Goal: Task Accomplishment & Management: Manage account settings

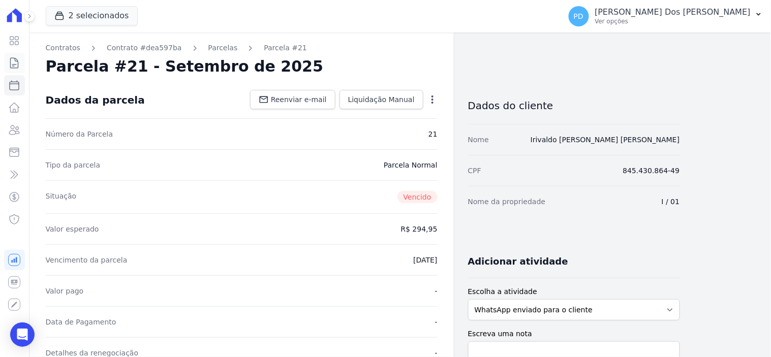
click at [17, 63] on icon at bounding box center [14, 63] width 12 height 12
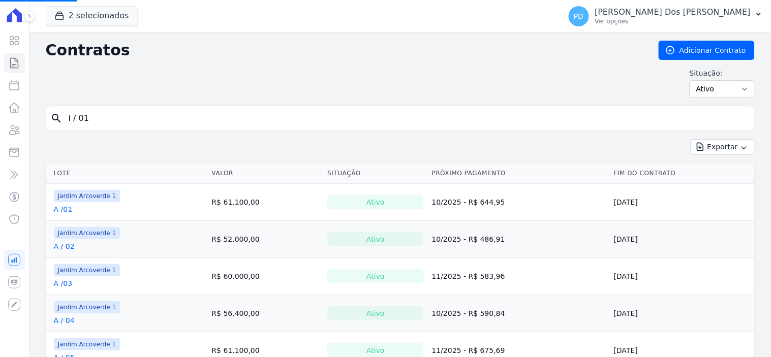
click at [158, 115] on input "i / 01" at bounding box center [405, 118] width 687 height 20
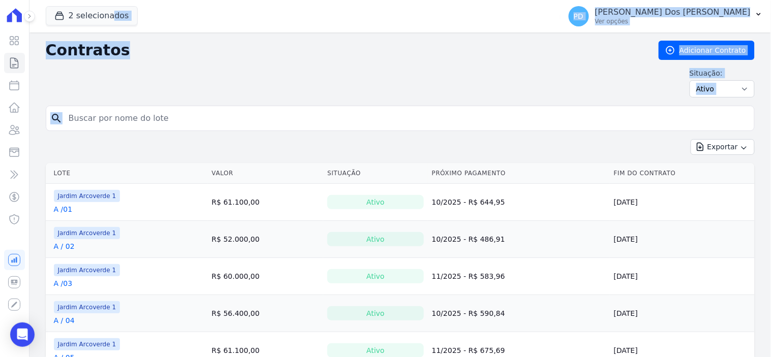
drag, startPoint x: 158, startPoint y: 115, endPoint x: 52, endPoint y: 115, distance: 106.2
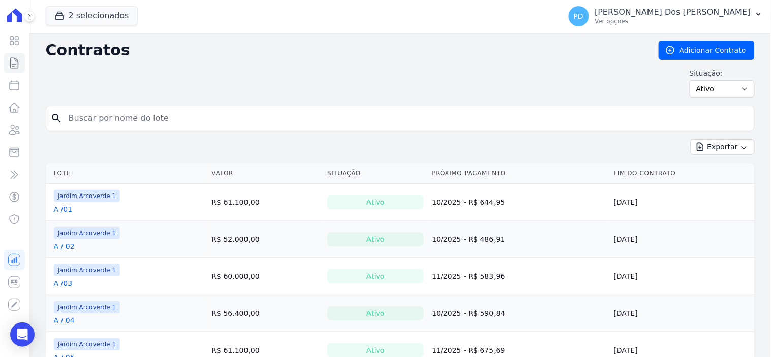
click at [106, 119] on input "search" at bounding box center [405, 118] width 687 height 20
type input "b / 10"
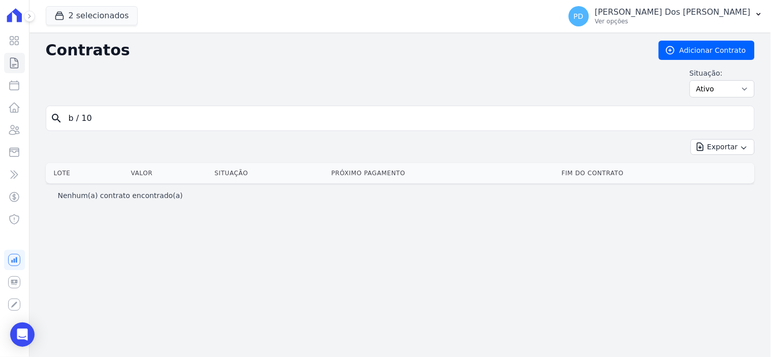
drag, startPoint x: 82, startPoint y: 118, endPoint x: 160, endPoint y: 117, distance: 78.2
click at [82, 118] on input "b / 10" at bounding box center [405, 118] width 687 height 20
type input "b /10"
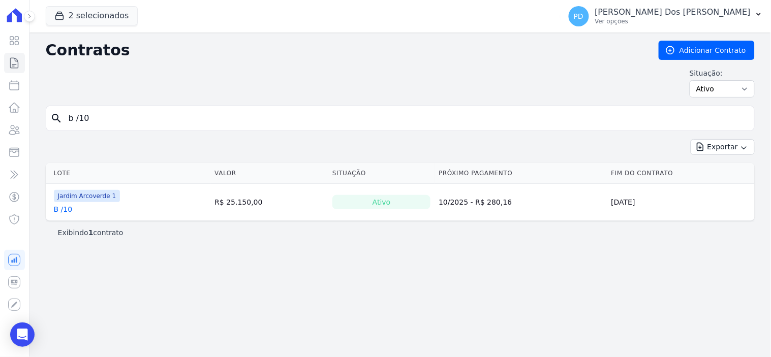
click at [67, 212] on link "B /10" at bounding box center [63, 209] width 19 height 10
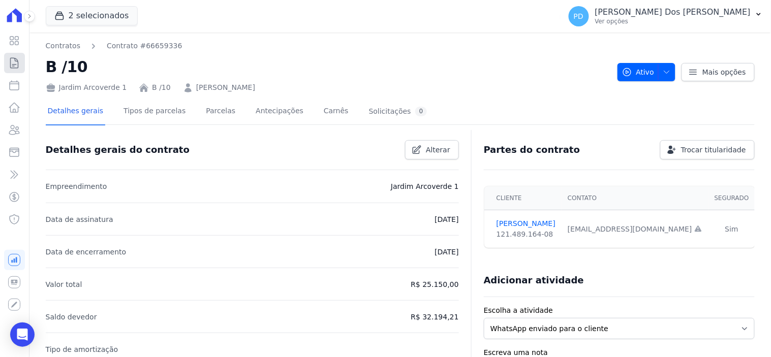
click at [12, 67] on icon at bounding box center [14, 63] width 12 height 12
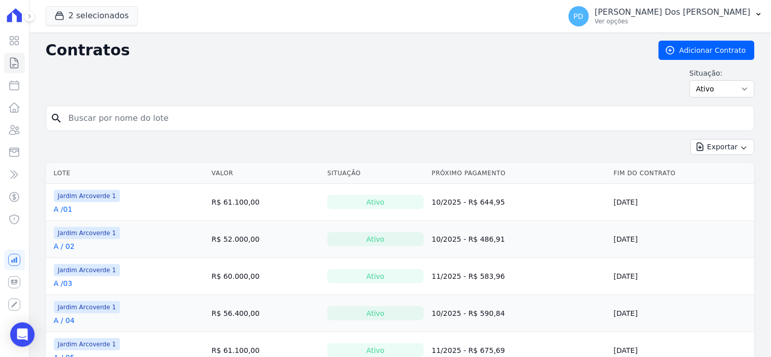
click at [93, 115] on input "search" at bounding box center [405, 118] width 687 height 20
type input "j / 39"
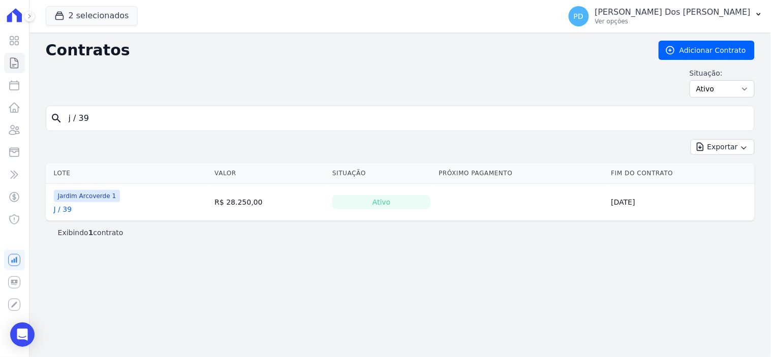
click at [70, 212] on link "J / 39" at bounding box center [63, 209] width 18 height 10
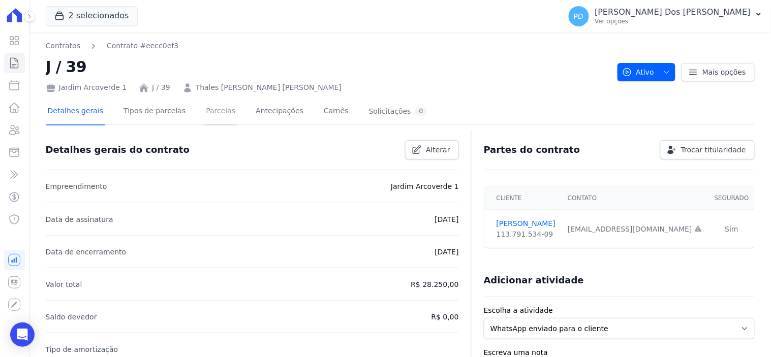
click at [204, 112] on link "Parcelas" at bounding box center [221, 112] width 34 height 27
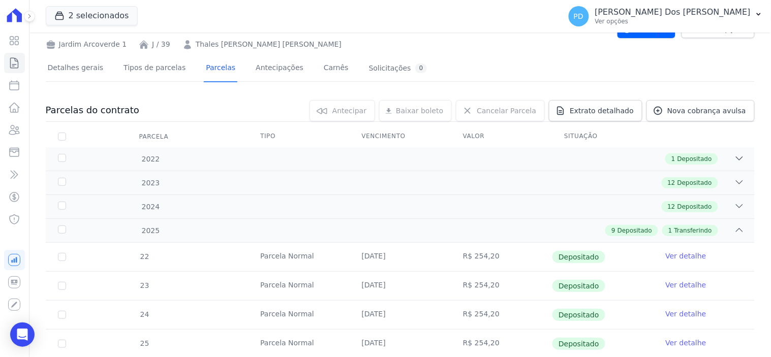
scroll to position [248, 0]
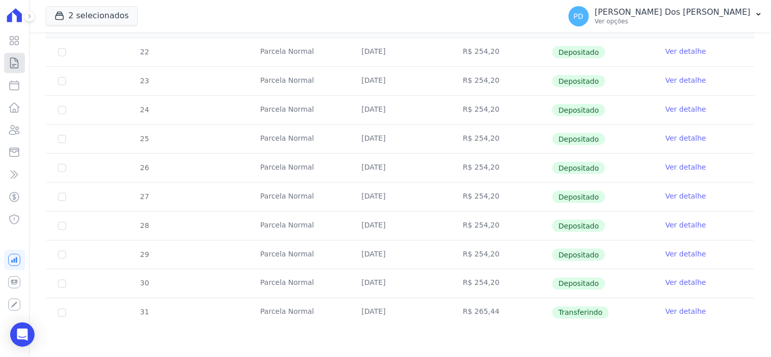
click at [16, 59] on icon at bounding box center [14, 63] width 12 height 12
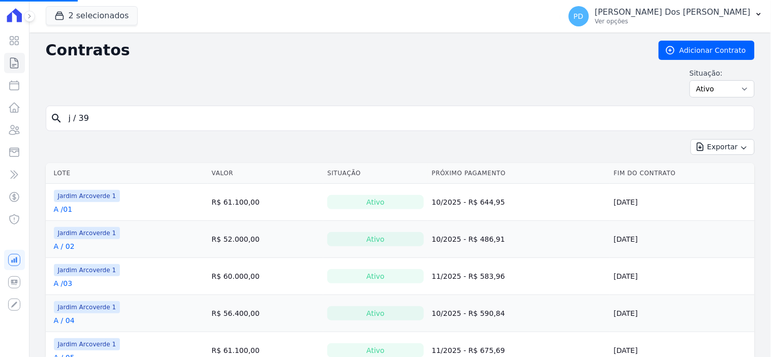
click at [311, 118] on input "j / 39" at bounding box center [405, 118] width 687 height 20
click at [311, 118] on input "search" at bounding box center [405, 118] width 687 height 20
type input "b /10"
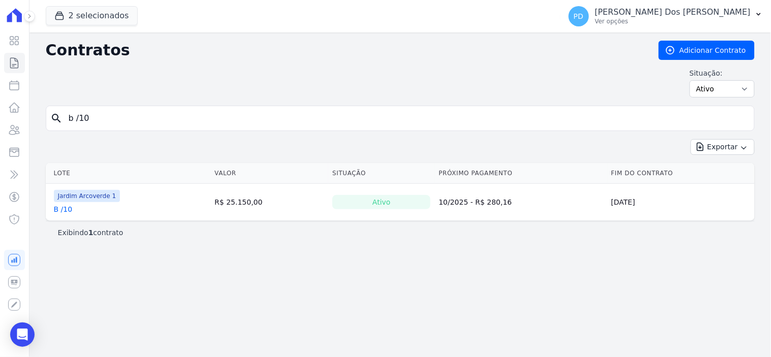
click at [67, 212] on link "B /10" at bounding box center [63, 209] width 19 height 10
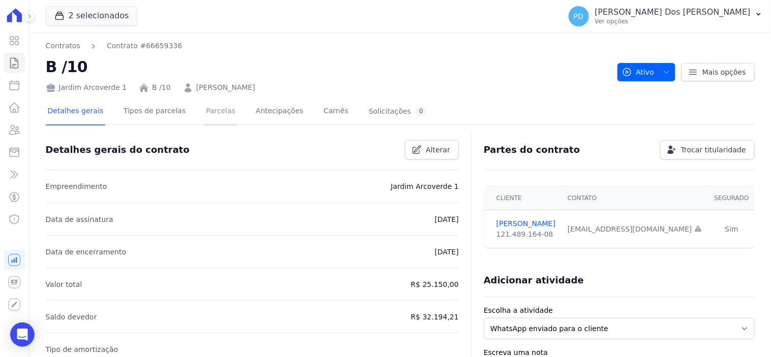
click at [211, 113] on link "Parcelas" at bounding box center [221, 112] width 34 height 27
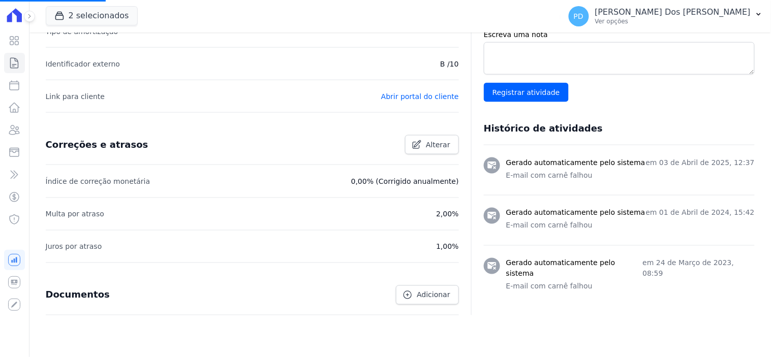
scroll to position [338, 0]
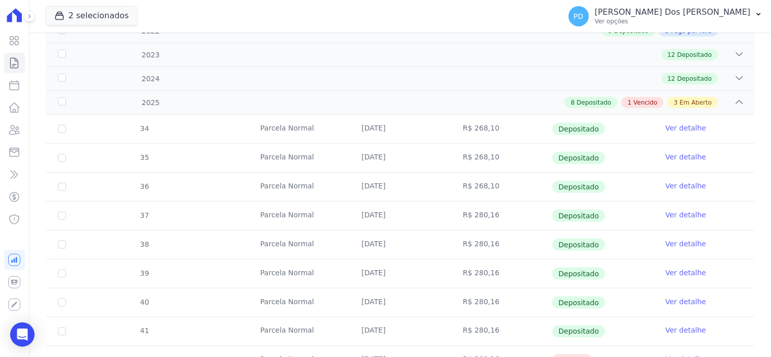
scroll to position [395, 0]
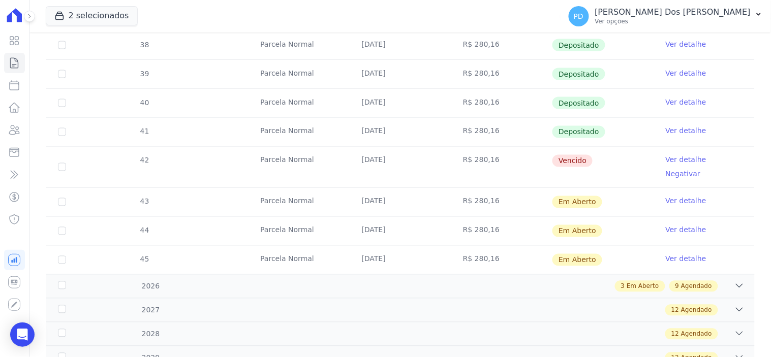
click at [668, 156] on link "Ver detalhe" at bounding box center [685, 160] width 41 height 10
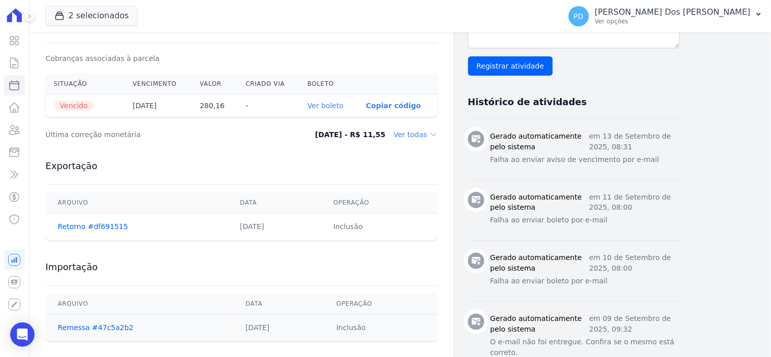
scroll to position [338, 0]
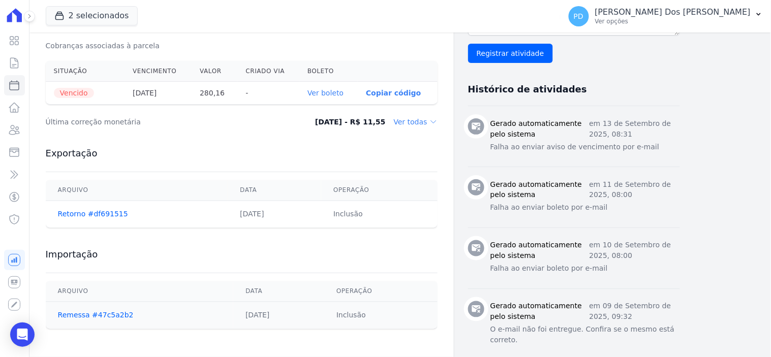
click at [337, 92] on link "Ver boleto" at bounding box center [325, 93] width 36 height 8
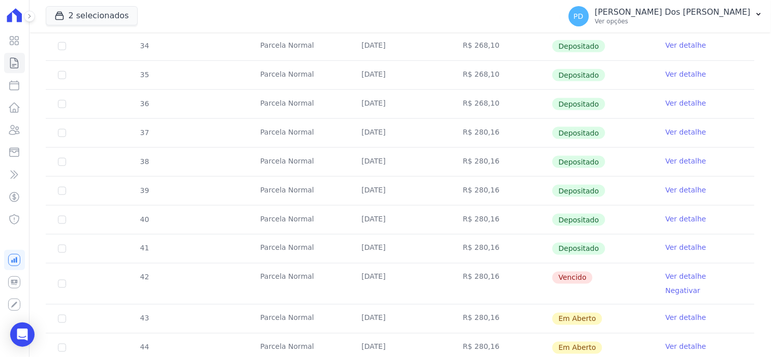
scroll to position [282, 0]
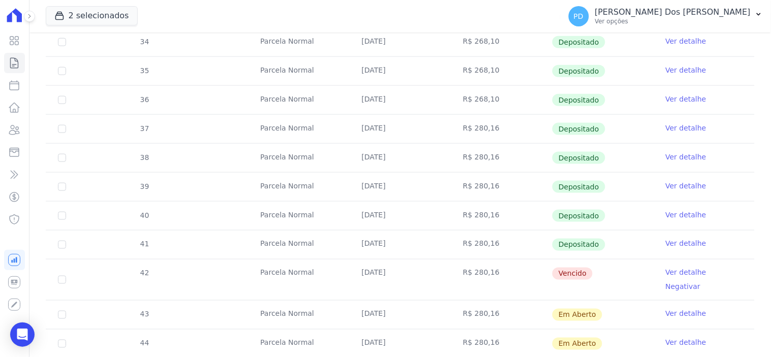
click at [665, 244] on link "Ver detalhe" at bounding box center [685, 244] width 41 height 10
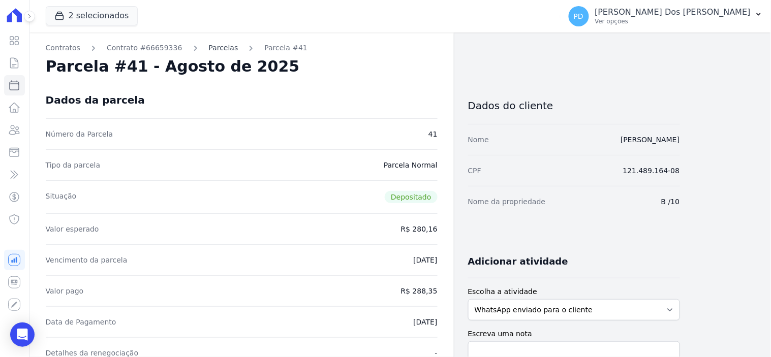
click at [209, 47] on link "Parcelas" at bounding box center [223, 48] width 29 height 11
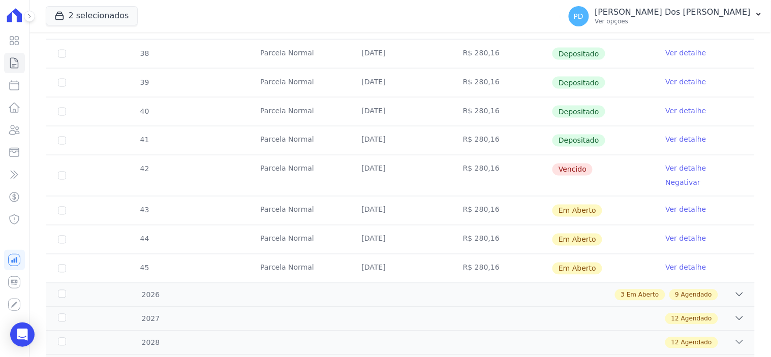
scroll to position [395, 0]
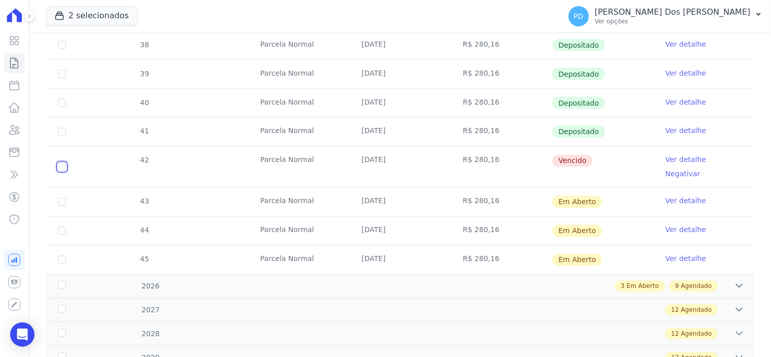
click at [59, 163] on input "checkbox" at bounding box center [62, 167] width 8 height 8
checkbox input "true"
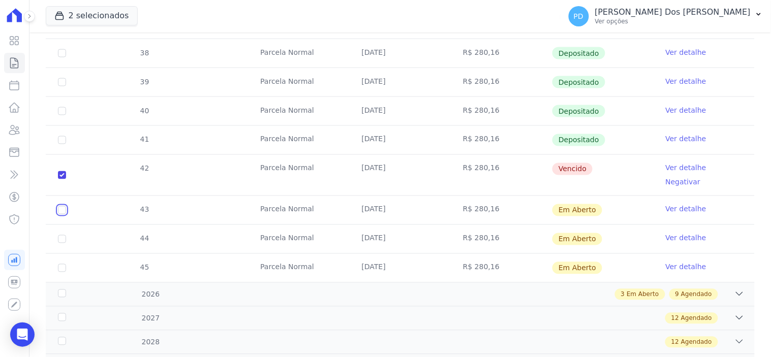
click at [58, 206] on input "checkbox" at bounding box center [62, 210] width 8 height 8
checkbox input "true"
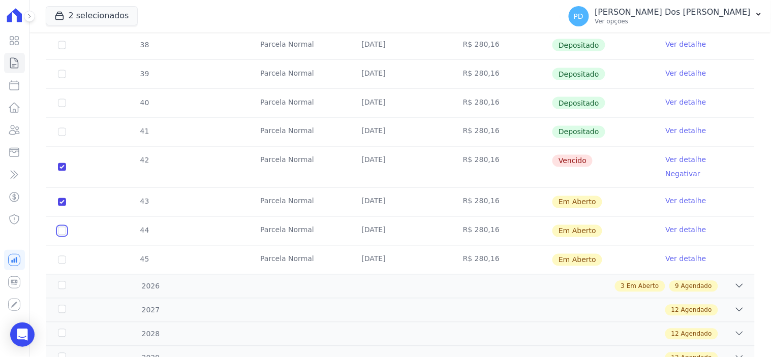
click at [59, 227] on input "checkbox" at bounding box center [62, 231] width 8 height 8
checkbox input "true"
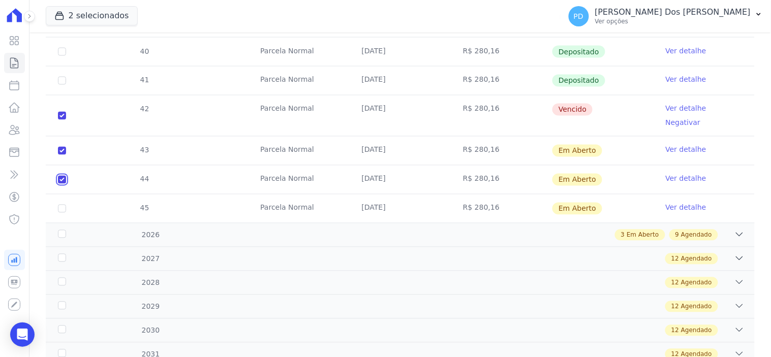
scroll to position [508, 0]
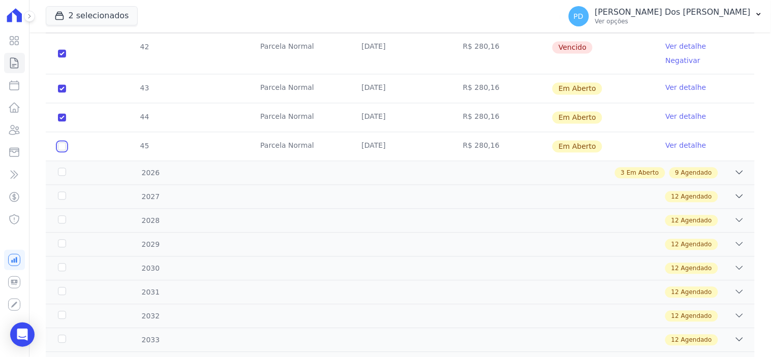
click at [61, 143] on input "checkbox" at bounding box center [62, 147] width 8 height 8
checkbox input "true"
click at [61, 168] on div "2026" at bounding box center [87, 173] width 63 height 11
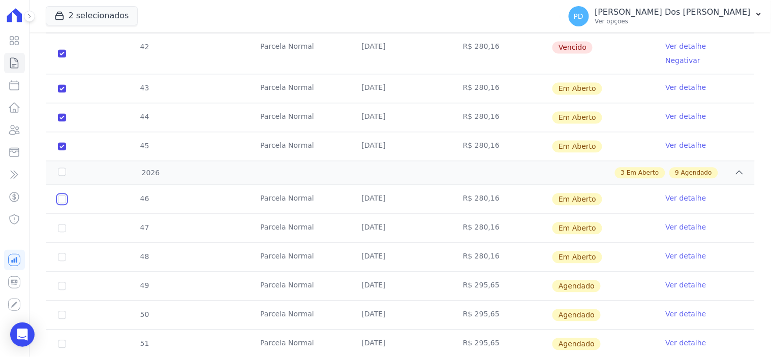
click at [62, 196] on input "checkbox" at bounding box center [62, 200] width 8 height 8
checkbox input "true"
click at [63, 225] on input "checkbox" at bounding box center [62, 229] width 8 height 8
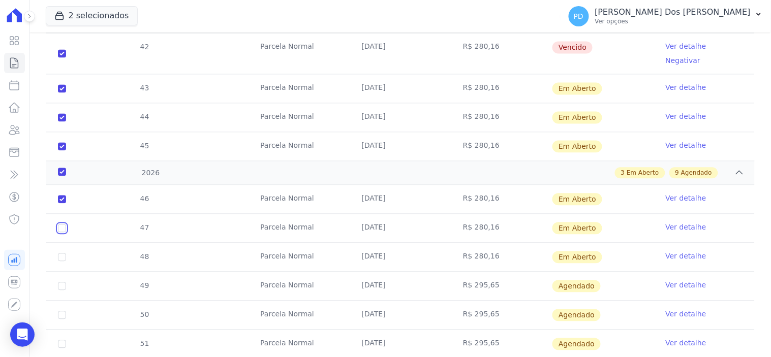
checkbox input "true"
click at [60, 253] on input "checkbox" at bounding box center [62, 257] width 8 height 8
checkbox input "true"
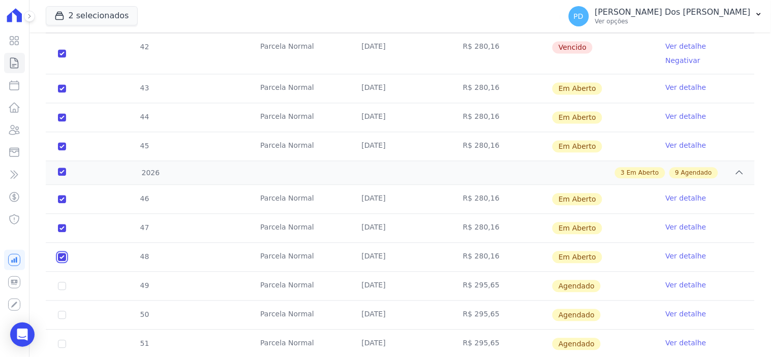
checkbox input "true"
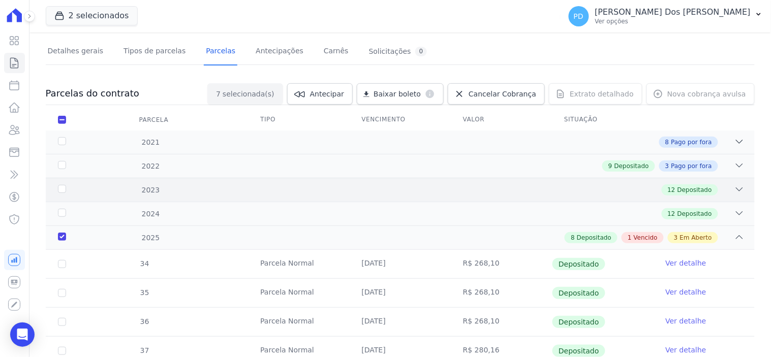
scroll to position [0, 0]
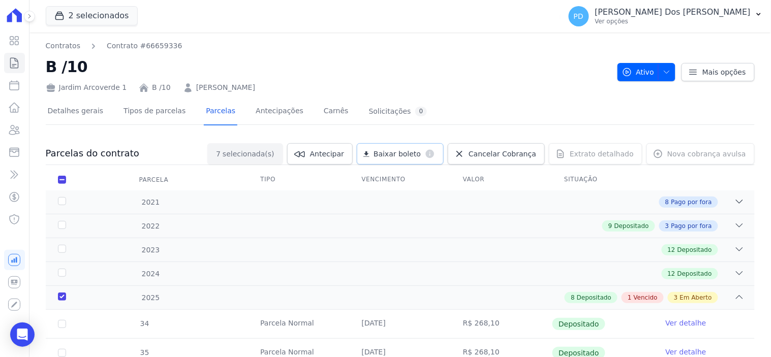
click at [413, 149] on span "Baixar boleto" at bounding box center [396, 154] width 47 height 10
click at [11, 61] on icon at bounding box center [15, 63] width 8 height 10
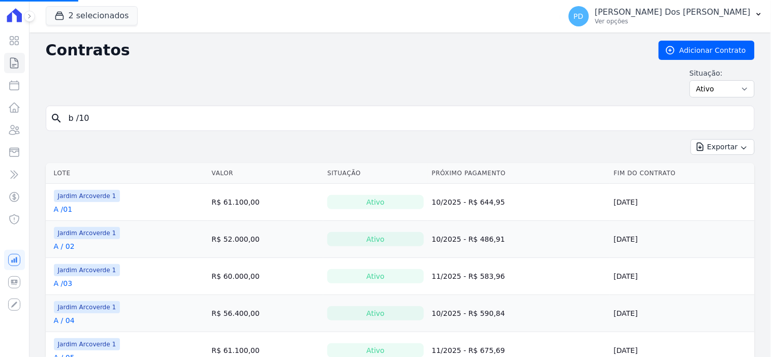
click at [198, 116] on input "b /10" at bounding box center [405, 118] width 687 height 20
click at [199, 117] on input "b /10" at bounding box center [405, 118] width 687 height 20
click at [199, 117] on input "search" at bounding box center [405, 118] width 687 height 20
type input "b / 08"
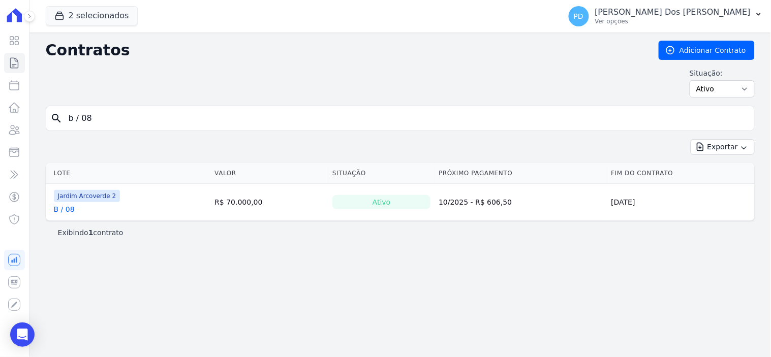
click at [62, 210] on link "B / 08" at bounding box center [64, 209] width 21 height 10
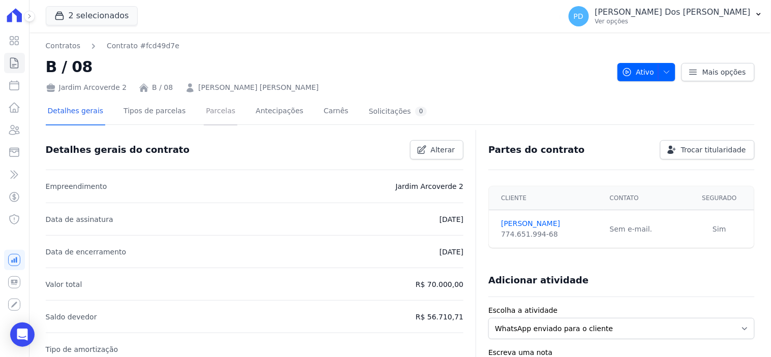
click at [204, 113] on link "Parcelas" at bounding box center [221, 112] width 34 height 27
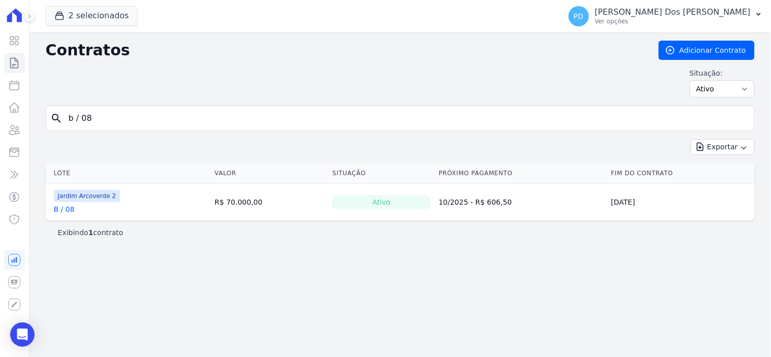
click at [80, 122] on input "b / 08" at bounding box center [405, 118] width 687 height 20
type input "b /08"
click at [68, 210] on link "B /08" at bounding box center [63, 209] width 19 height 10
